Goal: Task Accomplishment & Management: Manage account settings

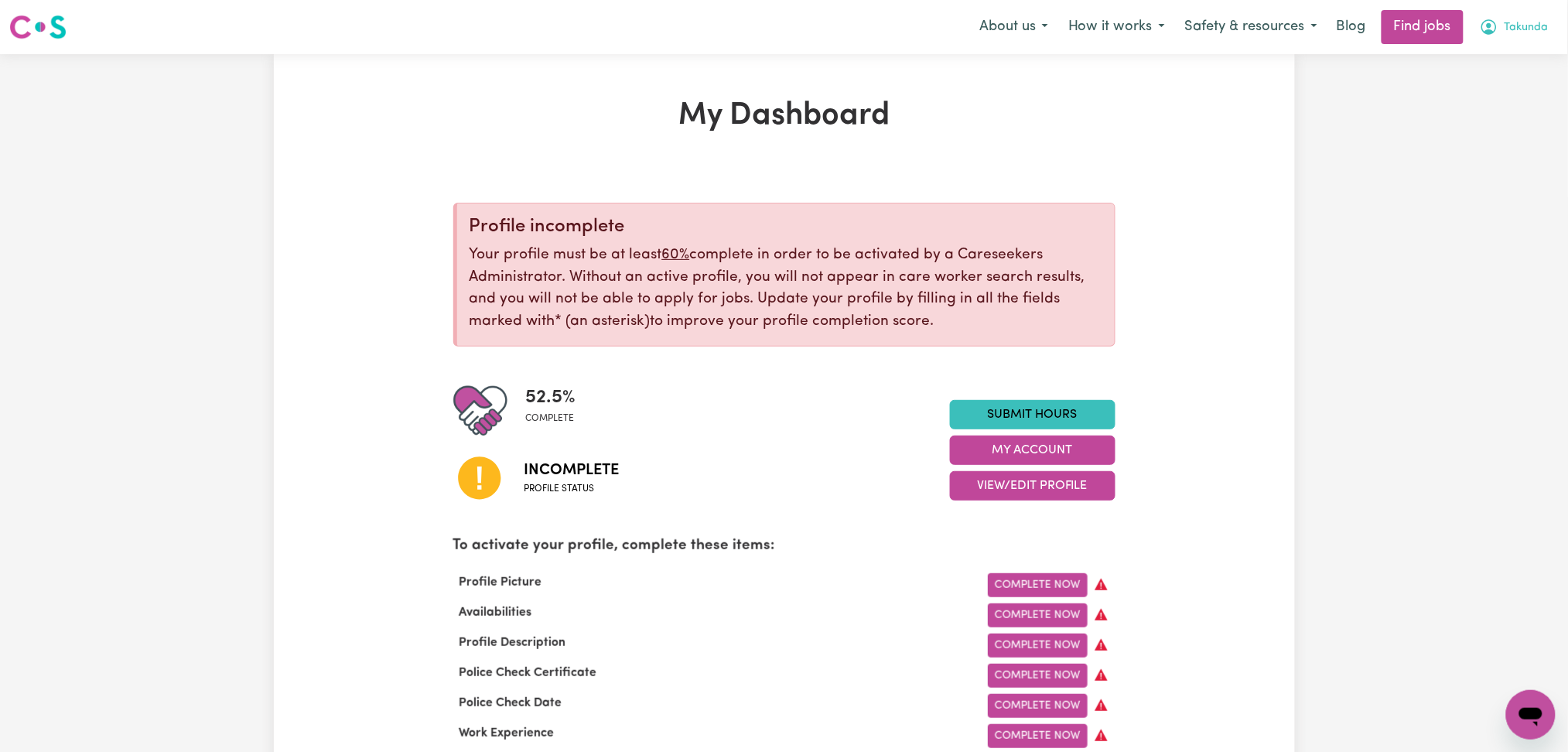
click at [1523, 34] on span "Takunda" at bounding box center [1526, 28] width 44 height 17
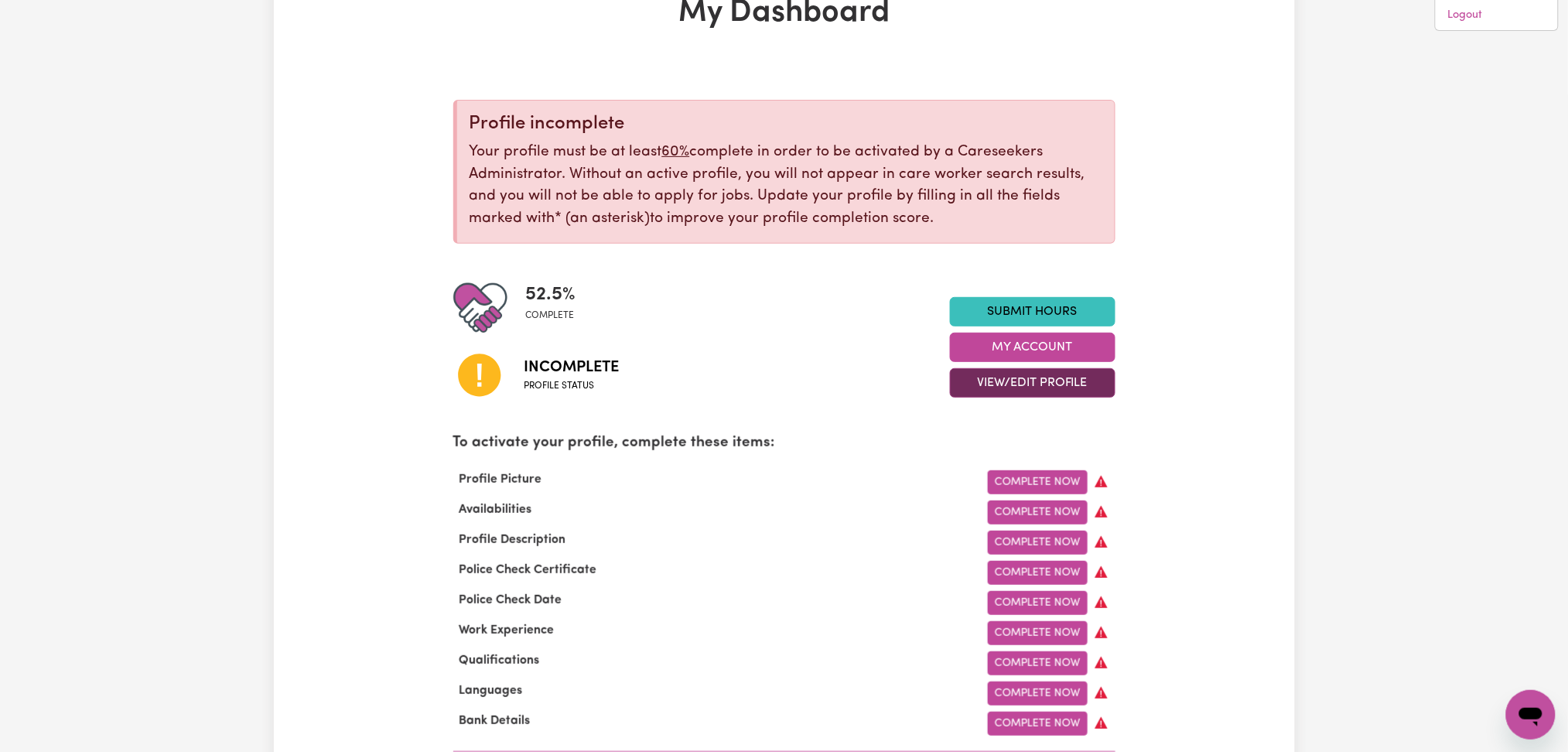
click at [992, 379] on button "View/Edit Profile" at bounding box center [1032, 383] width 165 height 29
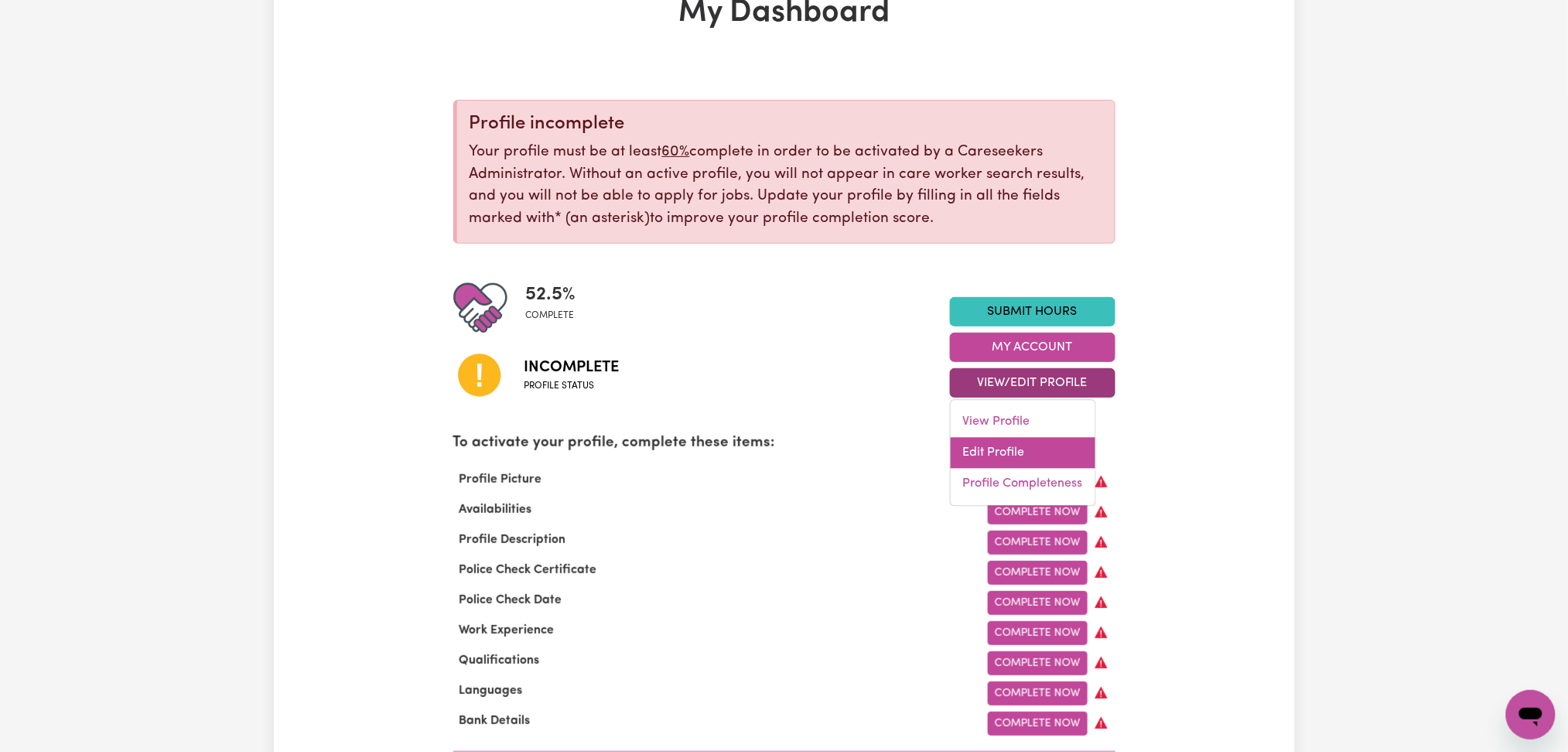
click at [986, 448] on link "Edit Profile" at bounding box center [1022, 453] width 145 height 31
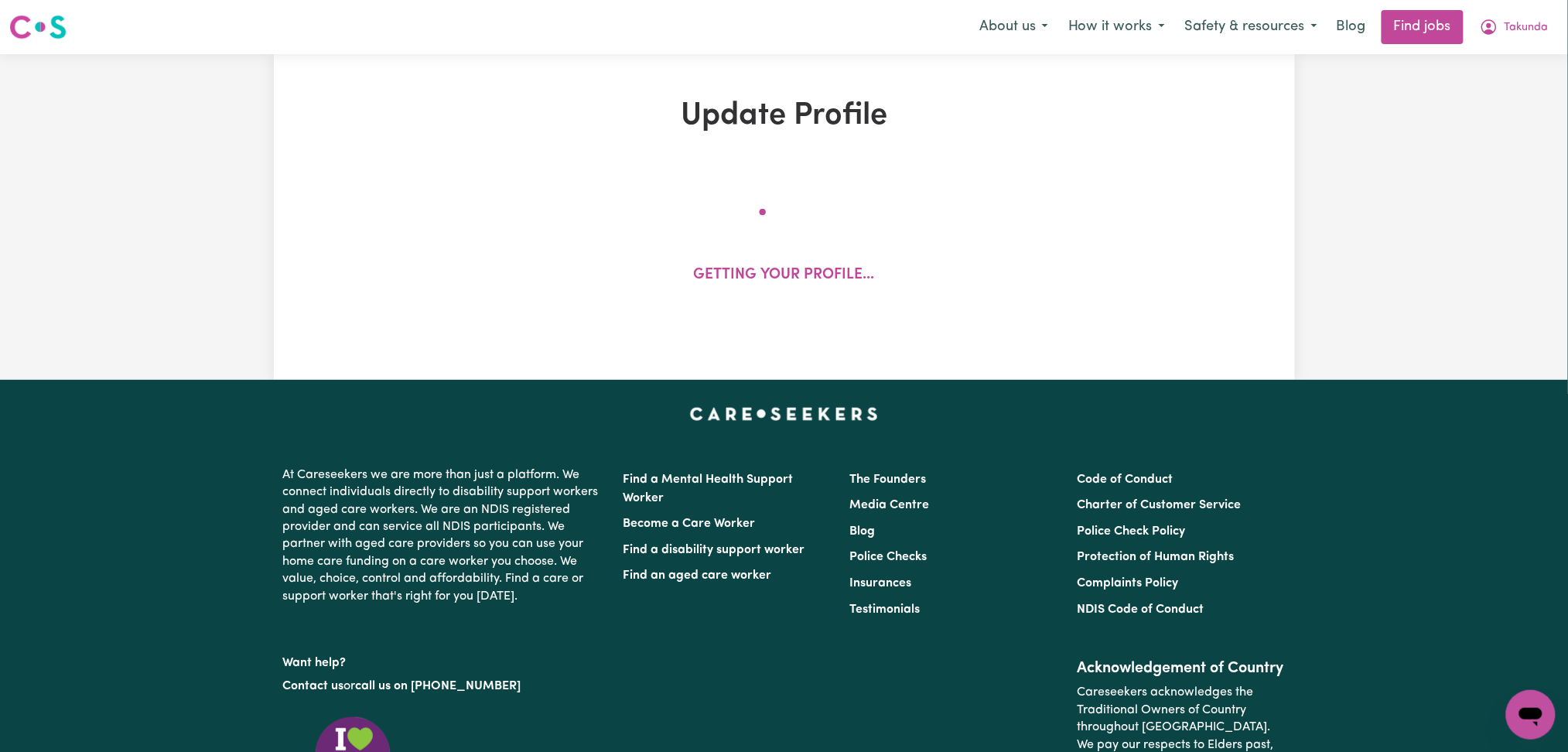
select select "[DEMOGRAPHIC_DATA]"
select select "Student Visa"
select select "Studying a healthcare related degree or qualification"
select select "37"
select select "40"
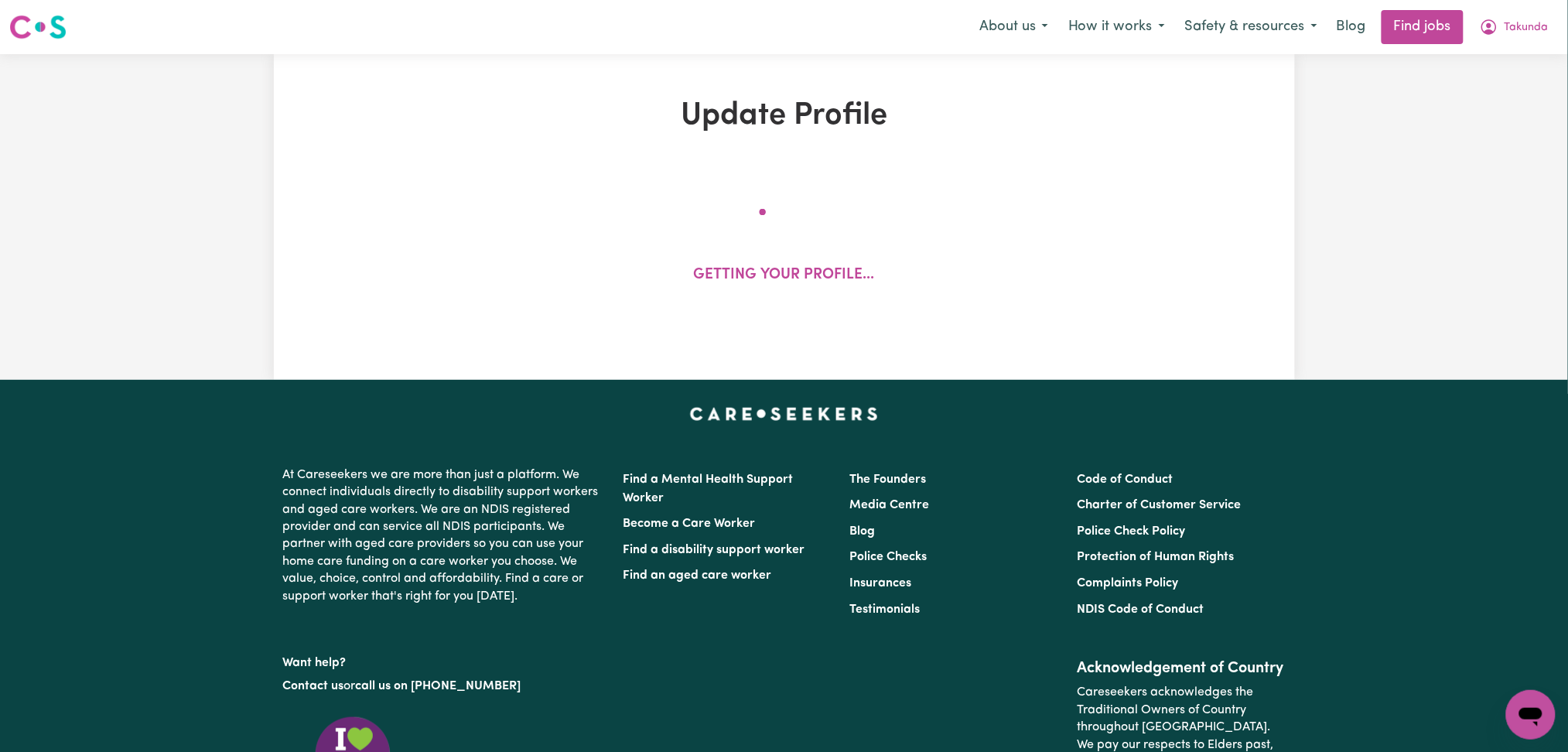
select select "45"
select select "48"
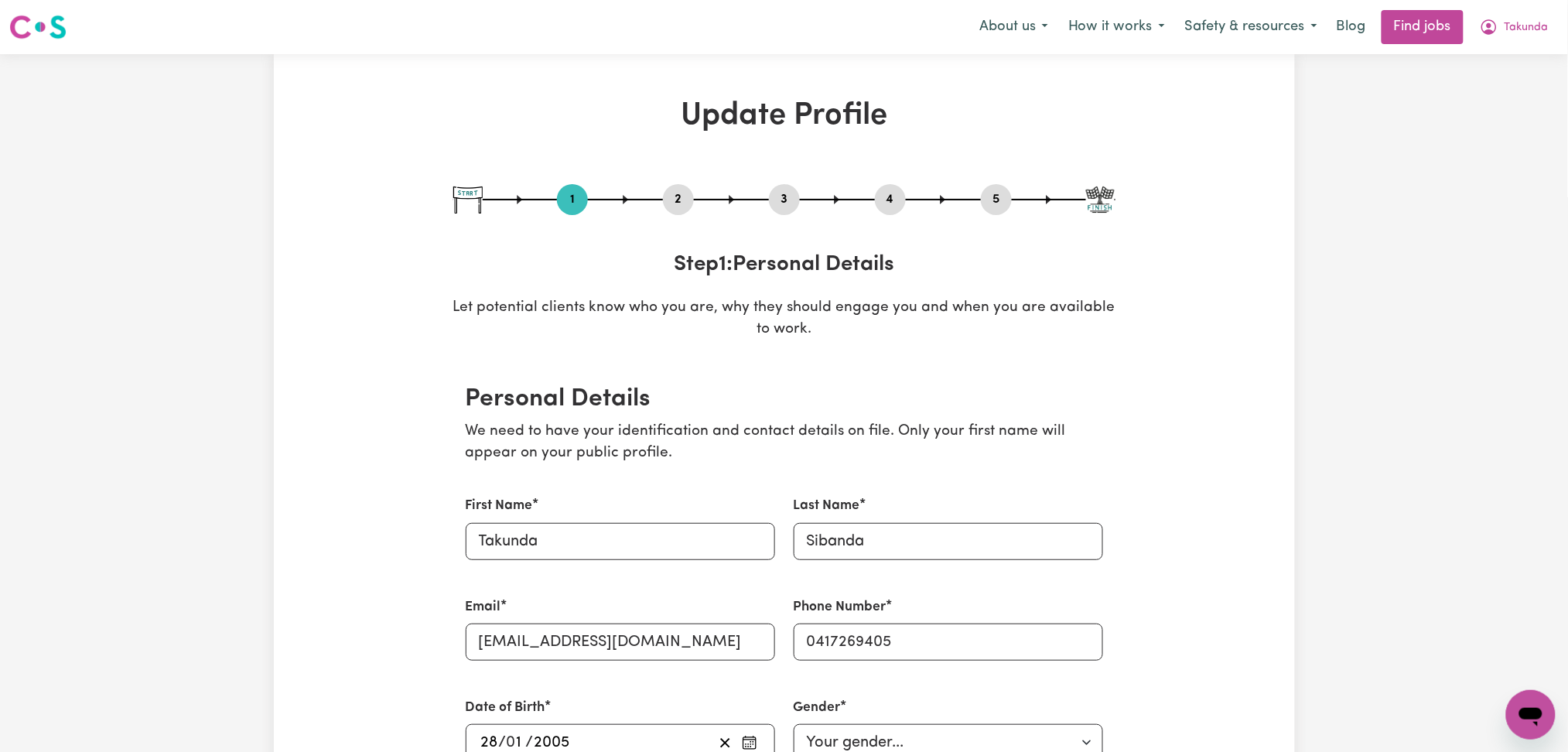
click at [684, 202] on button "2" at bounding box center [678, 199] width 31 height 20
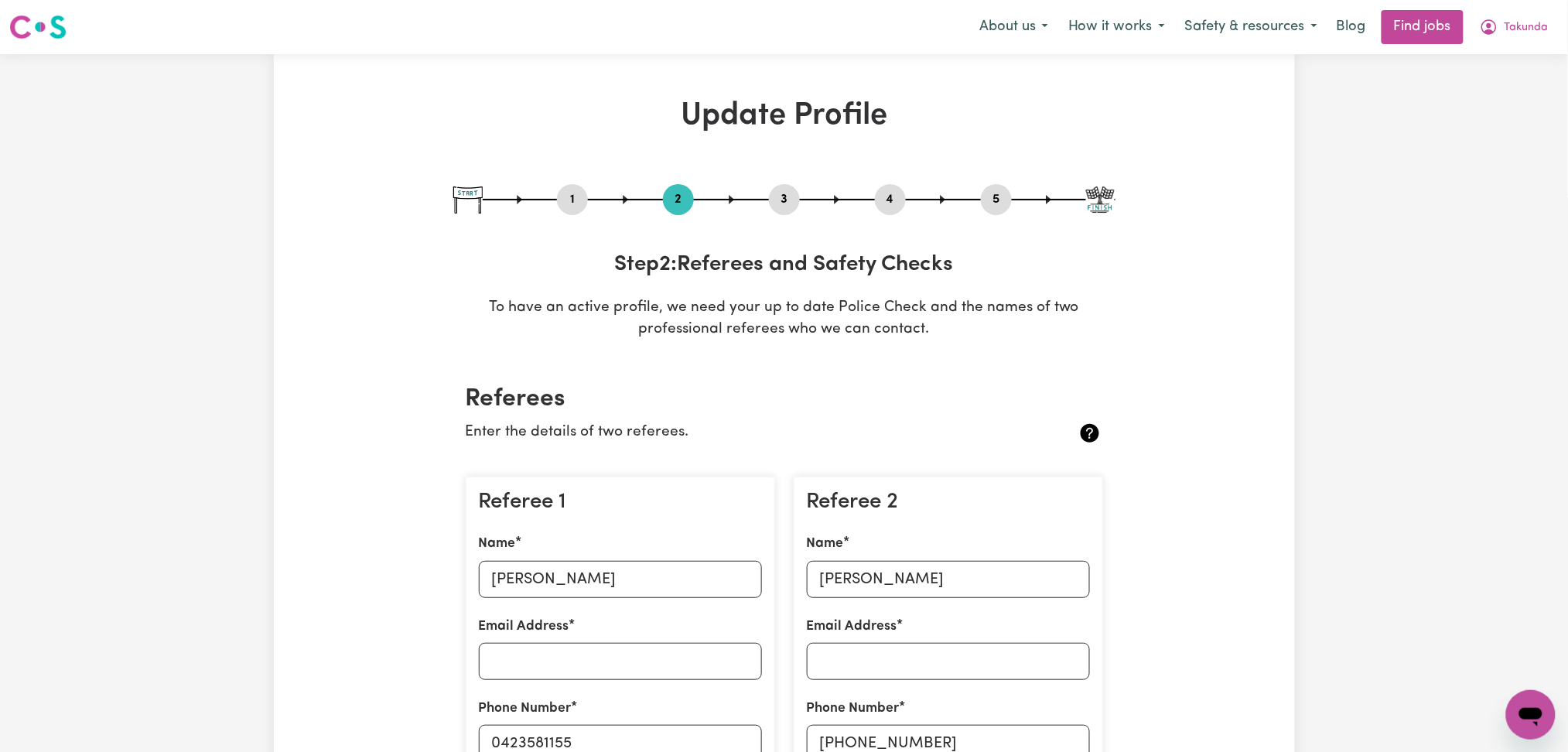
scroll to position [206, 0]
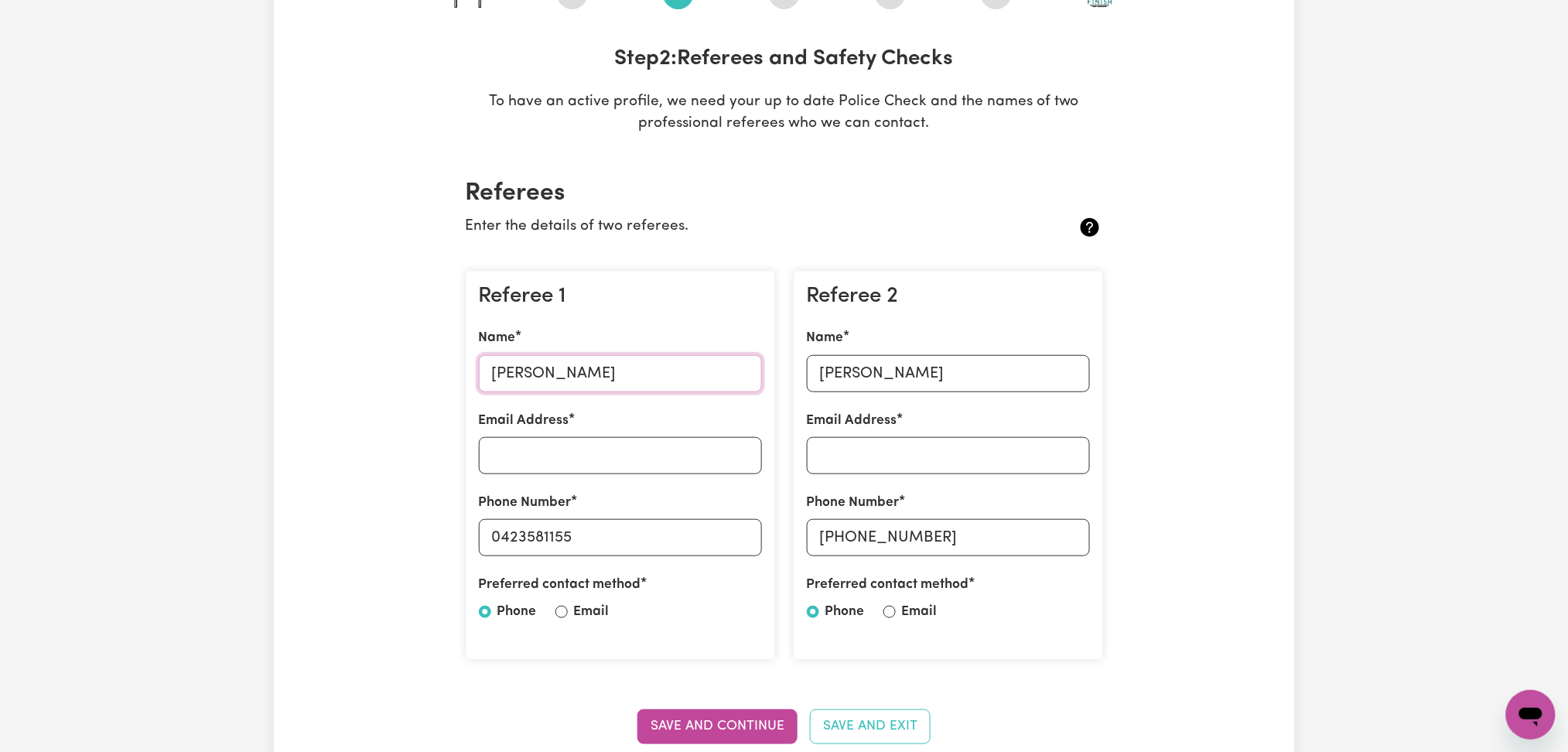
click at [551, 364] on input "[PERSON_NAME]" at bounding box center [620, 373] width 283 height 37
drag, startPoint x: 504, startPoint y: 540, endPoint x: 701, endPoint y: 540, distance: 197.0
click at [701, 540] on input "0423581155" at bounding box center [620, 537] width 283 height 37
click at [847, 385] on input "[PERSON_NAME]" at bounding box center [948, 373] width 283 height 37
drag, startPoint x: 844, startPoint y: 538, endPoint x: 1022, endPoint y: 537, distance: 178.0
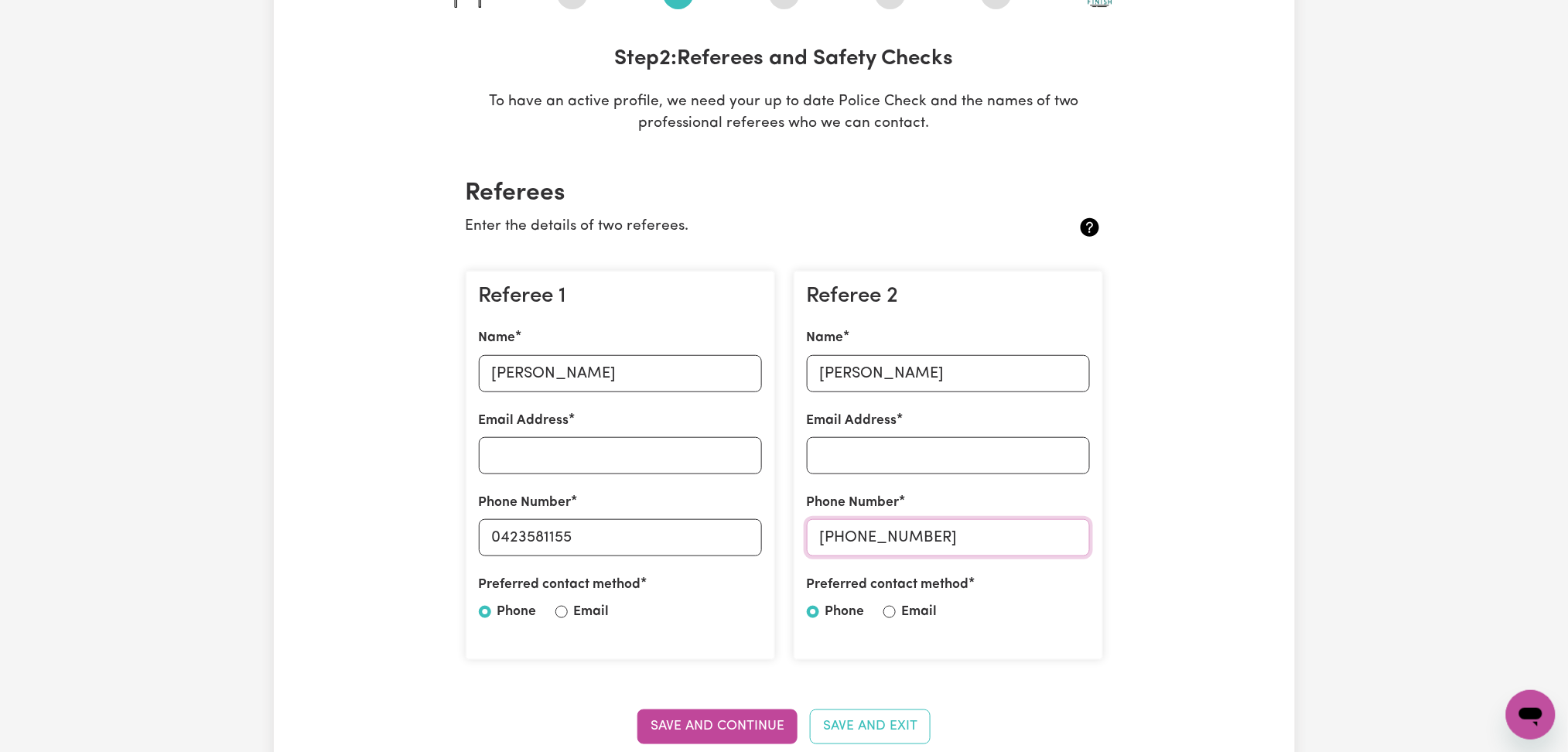
click at [1022, 537] on input "[PHONE_NUMBER]" at bounding box center [948, 537] width 283 height 37
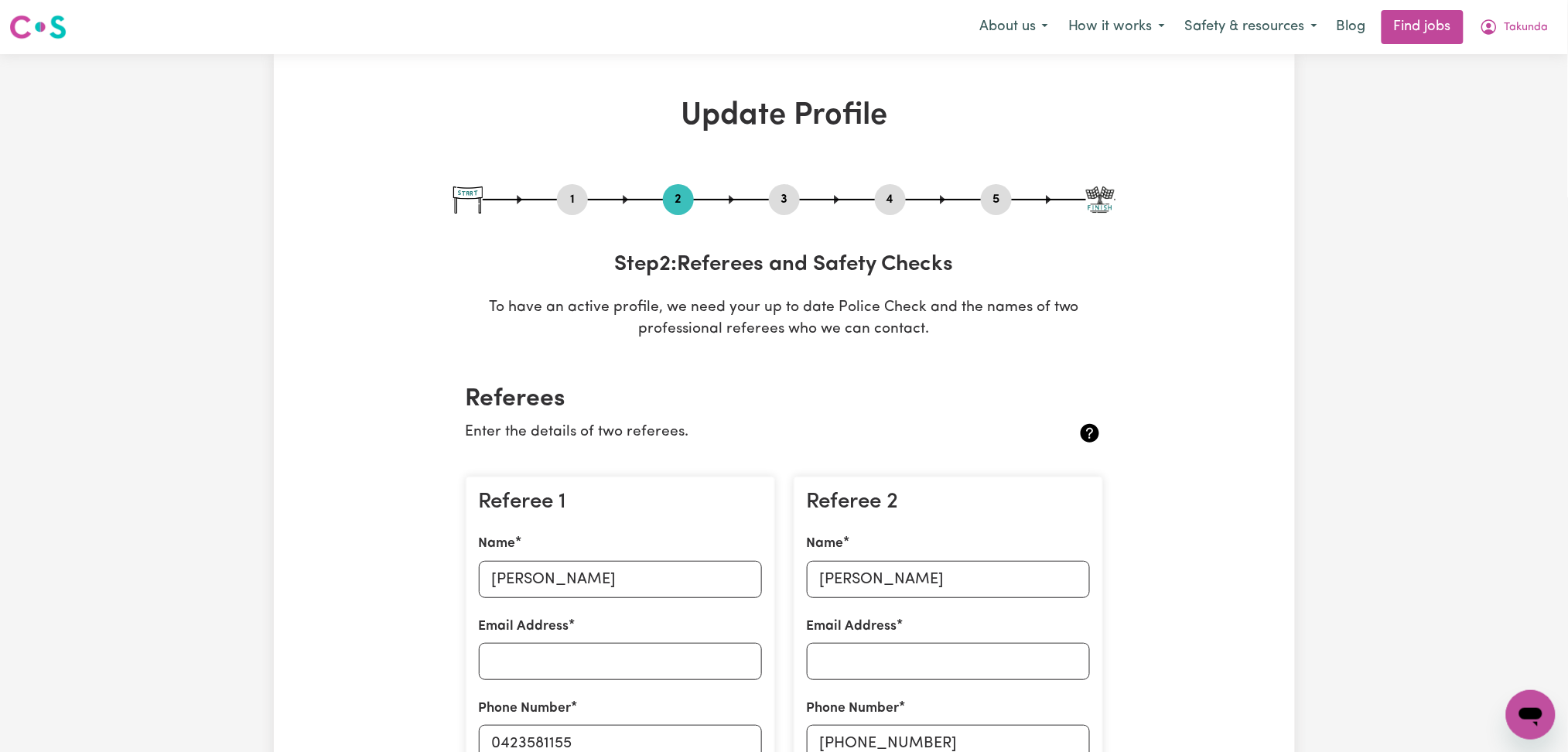
click at [778, 198] on button "3" at bounding box center [784, 199] width 31 height 20
select select "Certificate III (Individual Support)"
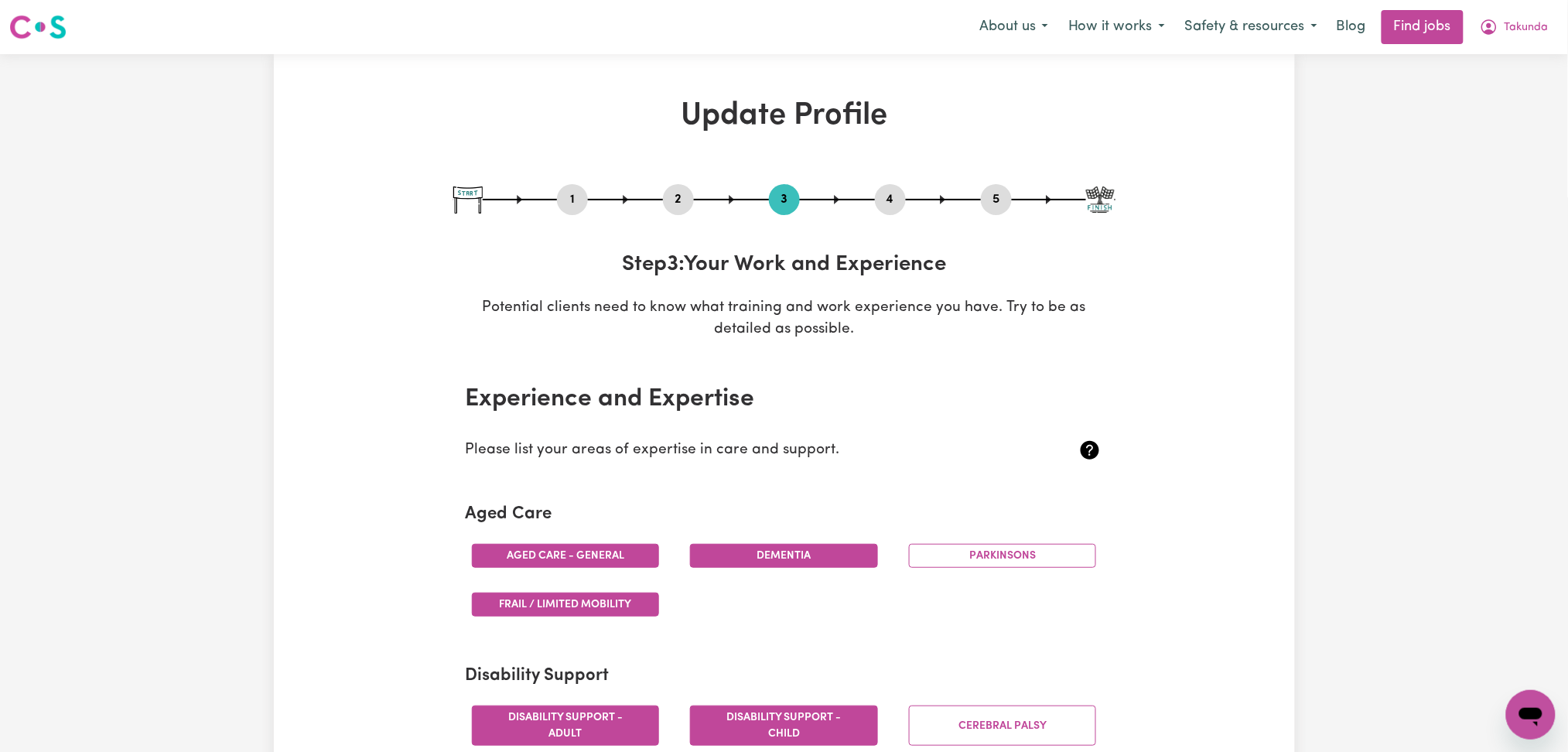
click at [895, 198] on button "4" at bounding box center [891, 199] width 31 height 20
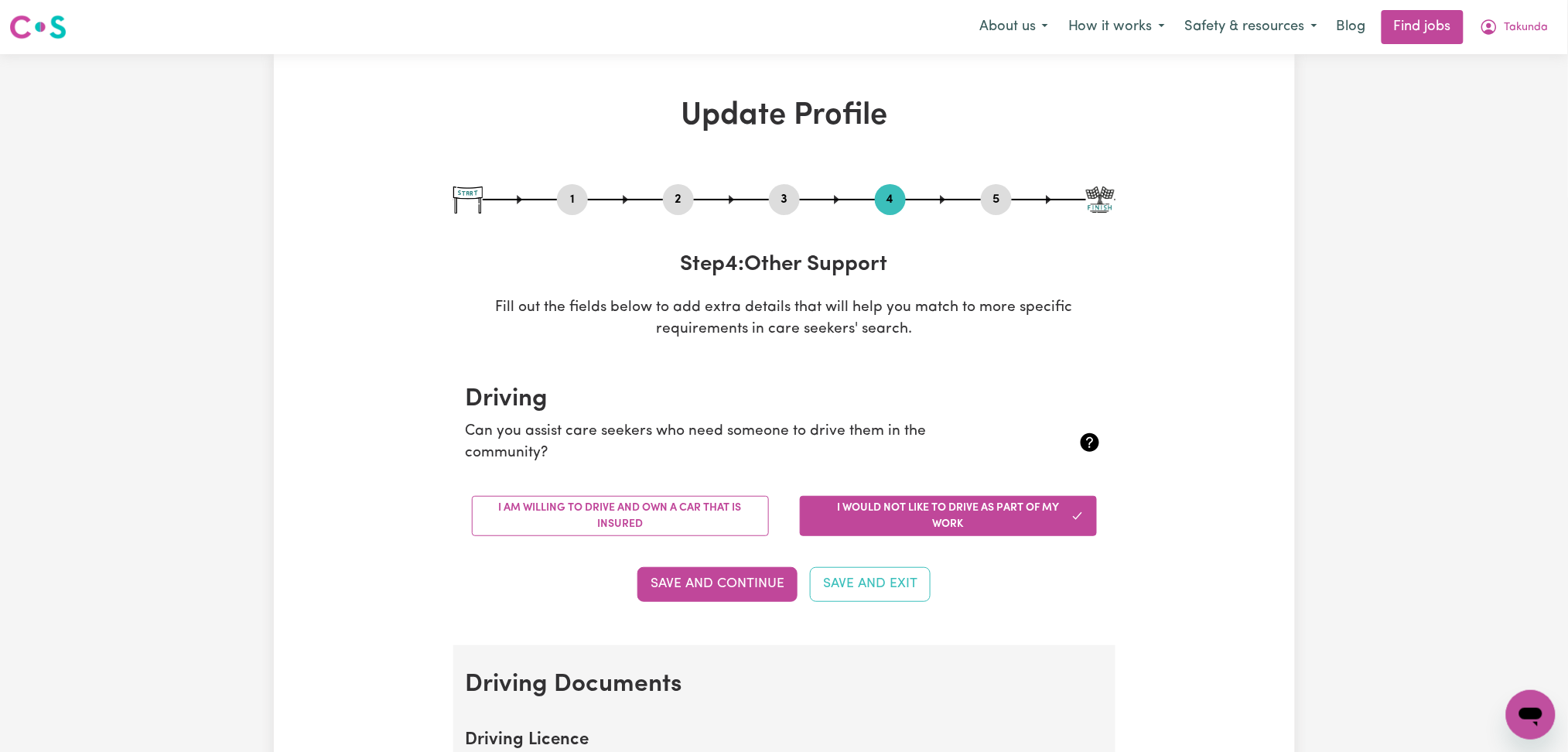
click at [992, 199] on button "5" at bounding box center [996, 199] width 31 height 20
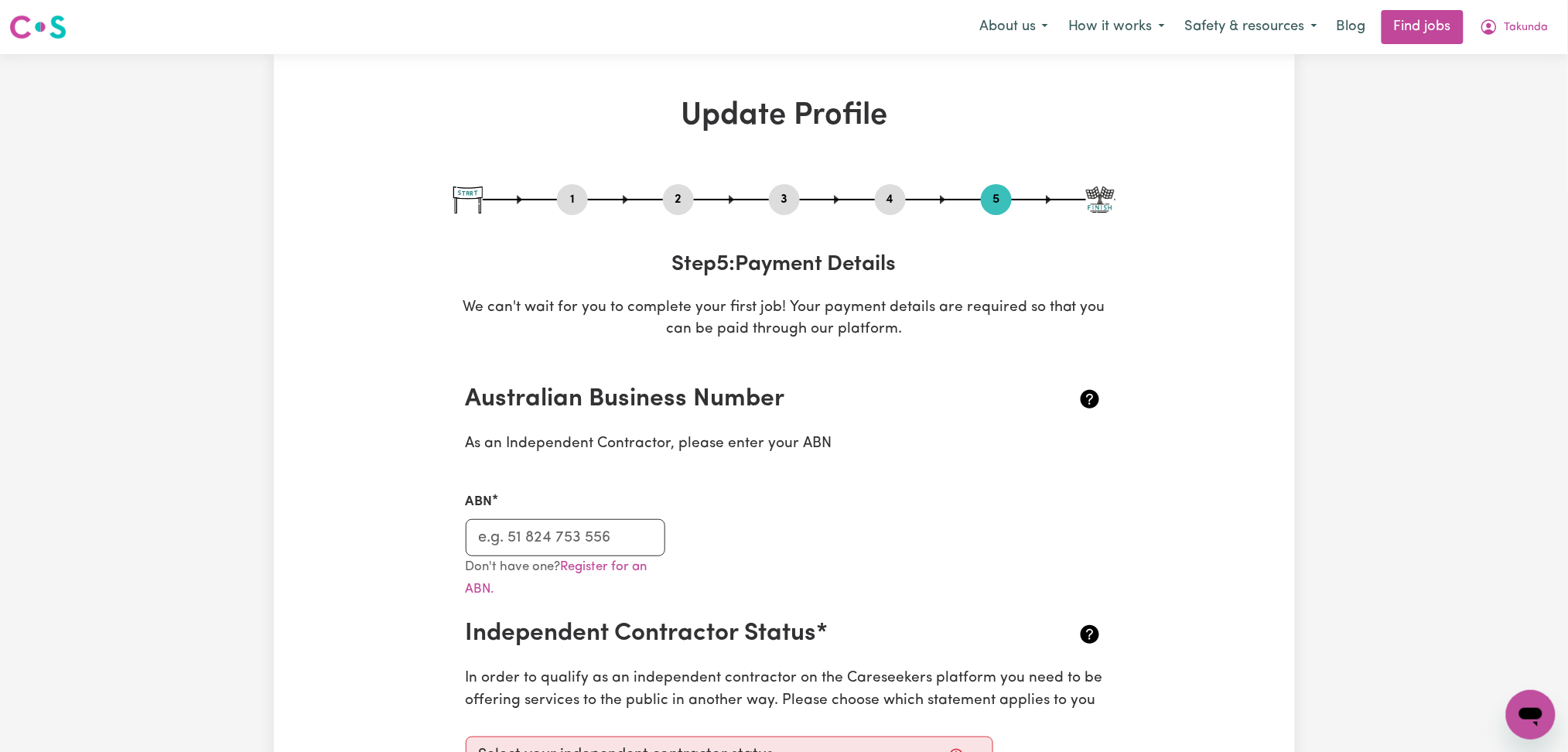
click at [1508, 44] on div "Menu About us How it works Safety & resources Blog Find jobs Takunda" at bounding box center [784, 27] width 1568 height 36
drag, startPoint x: 1508, startPoint y: 27, endPoint x: 1508, endPoint y: 40, distance: 13.0
click at [1508, 40] on button "Takunda" at bounding box center [1514, 27] width 89 height 33
click at [1498, 82] on link "My Dashboard" at bounding box center [1497, 89] width 122 height 29
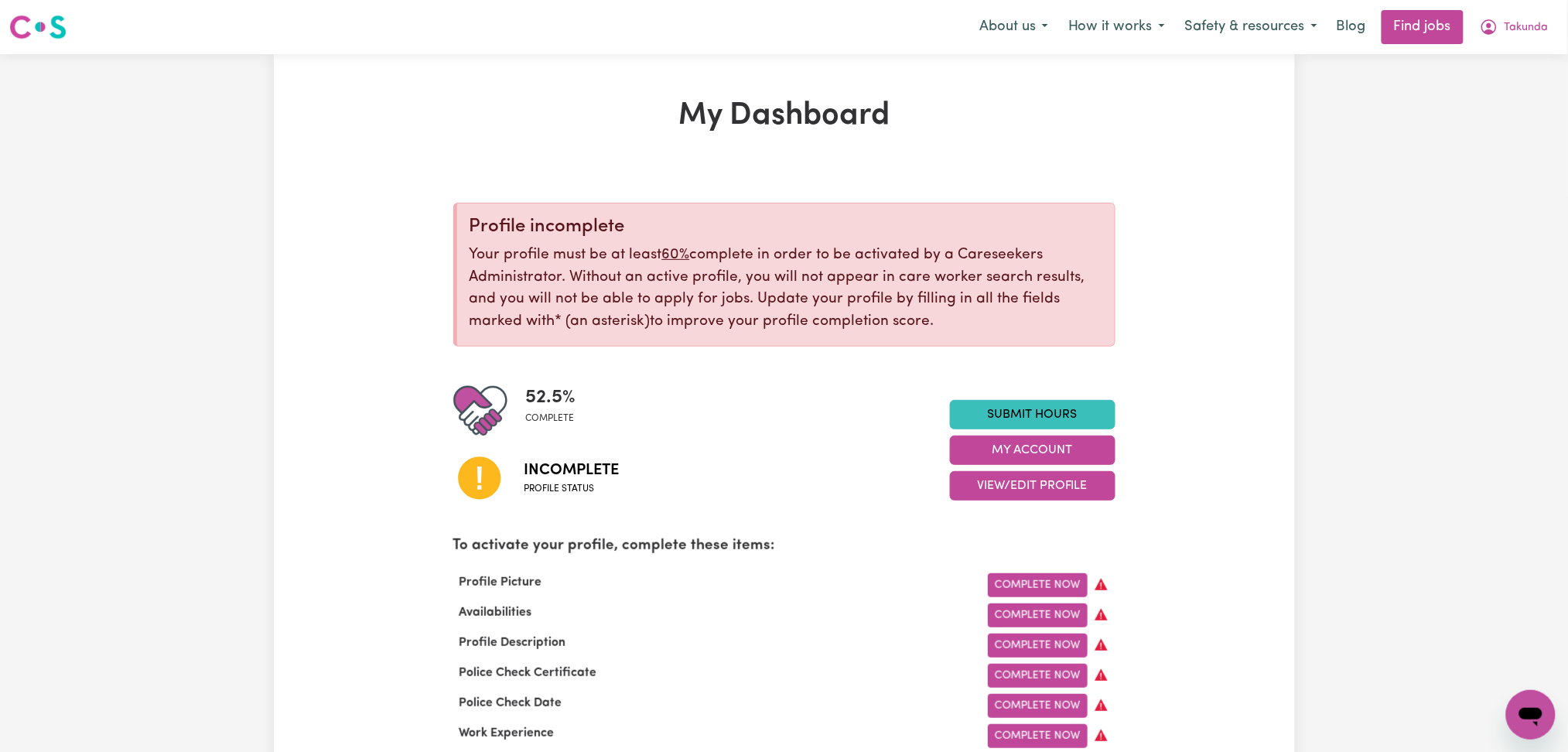
click at [1499, 44] on nav "Menu About us How it works Safety & resources Blog Find jobs Takunda" at bounding box center [784, 27] width 1568 height 54
click at [1498, 34] on button "Takunda" at bounding box center [1514, 27] width 89 height 33
click at [1476, 121] on link "Logout" at bounding box center [1497, 118] width 122 height 29
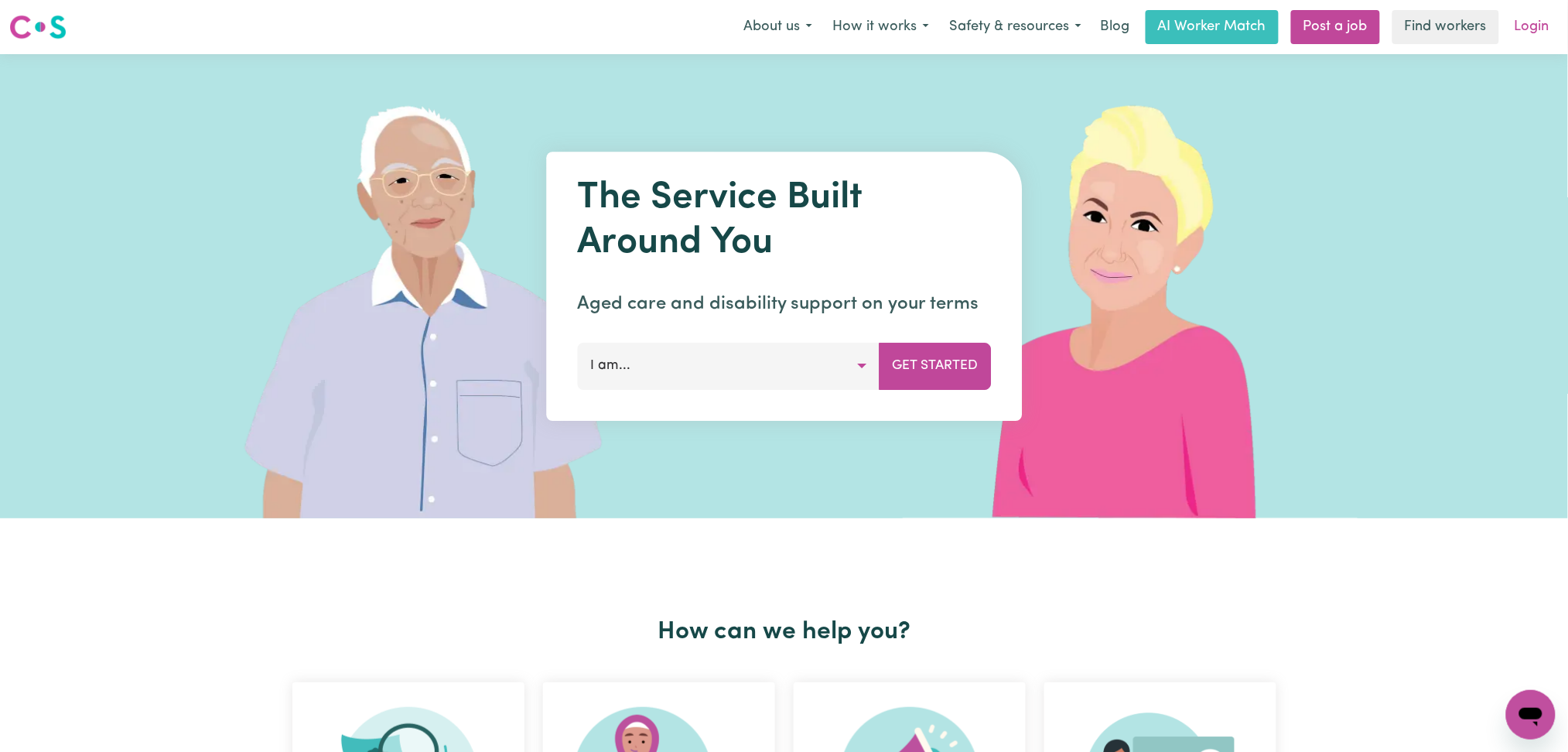
click at [1542, 29] on link "Login" at bounding box center [1532, 27] width 53 height 34
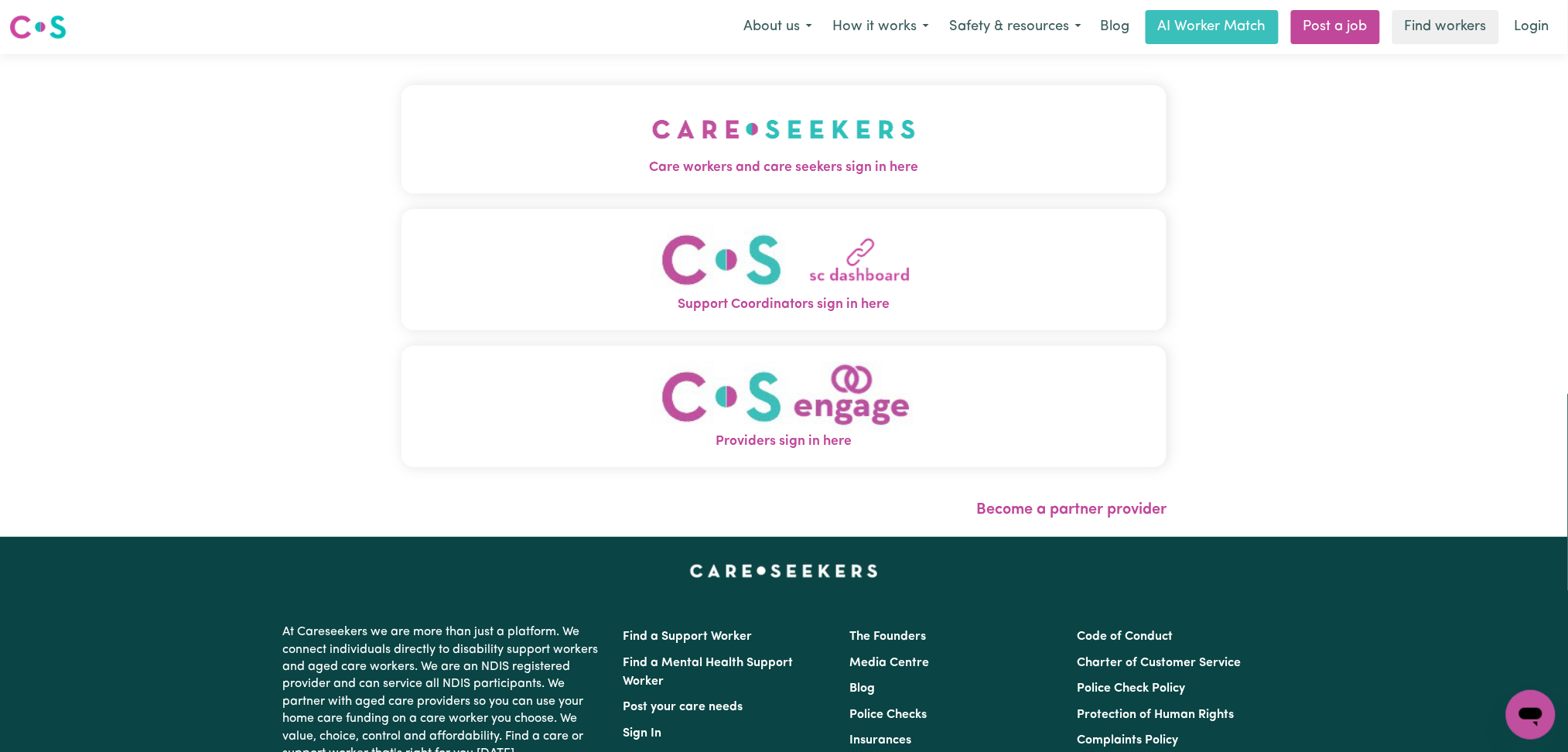
click at [638, 118] on button "Care workers and care seekers sign in here" at bounding box center [784, 139] width 766 height 108
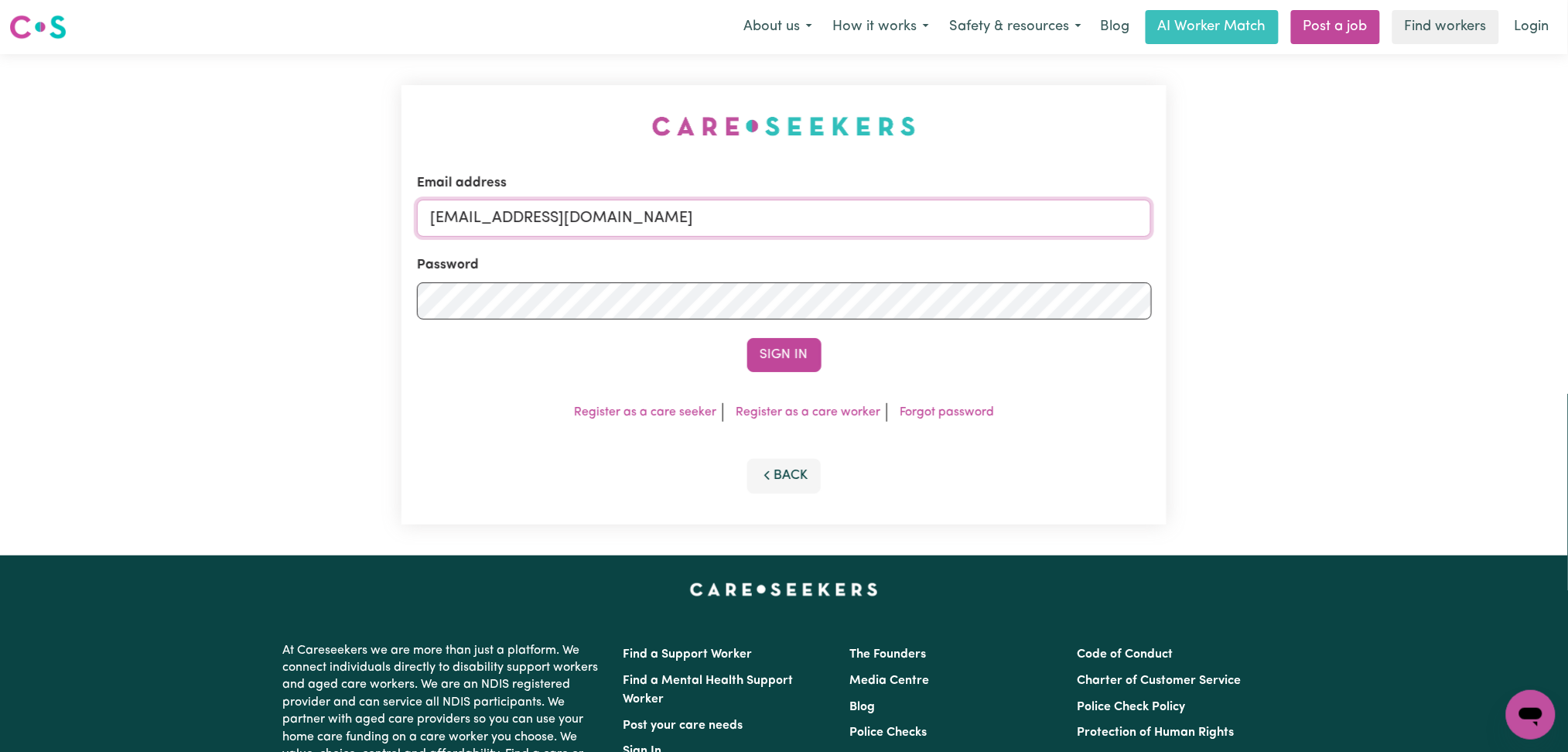
click at [548, 216] on input "[EMAIL_ADDRESS][DOMAIN_NAME]" at bounding box center [784, 218] width 735 height 37
drag, startPoint x: 513, startPoint y: 212, endPoint x: 962, endPoint y: 230, distance: 449.4
click at [962, 230] on input "Superuser~[EMAIL_ADDRESS][DOMAIN_NAME]" at bounding box center [784, 218] width 735 height 37
type input "Superuser~[EMAIL_ADDRESS][DOMAIN_NAME]"
click at [799, 361] on button "Sign In" at bounding box center [784, 355] width 75 height 34
